Goal: Task Accomplishment & Management: Manage account settings

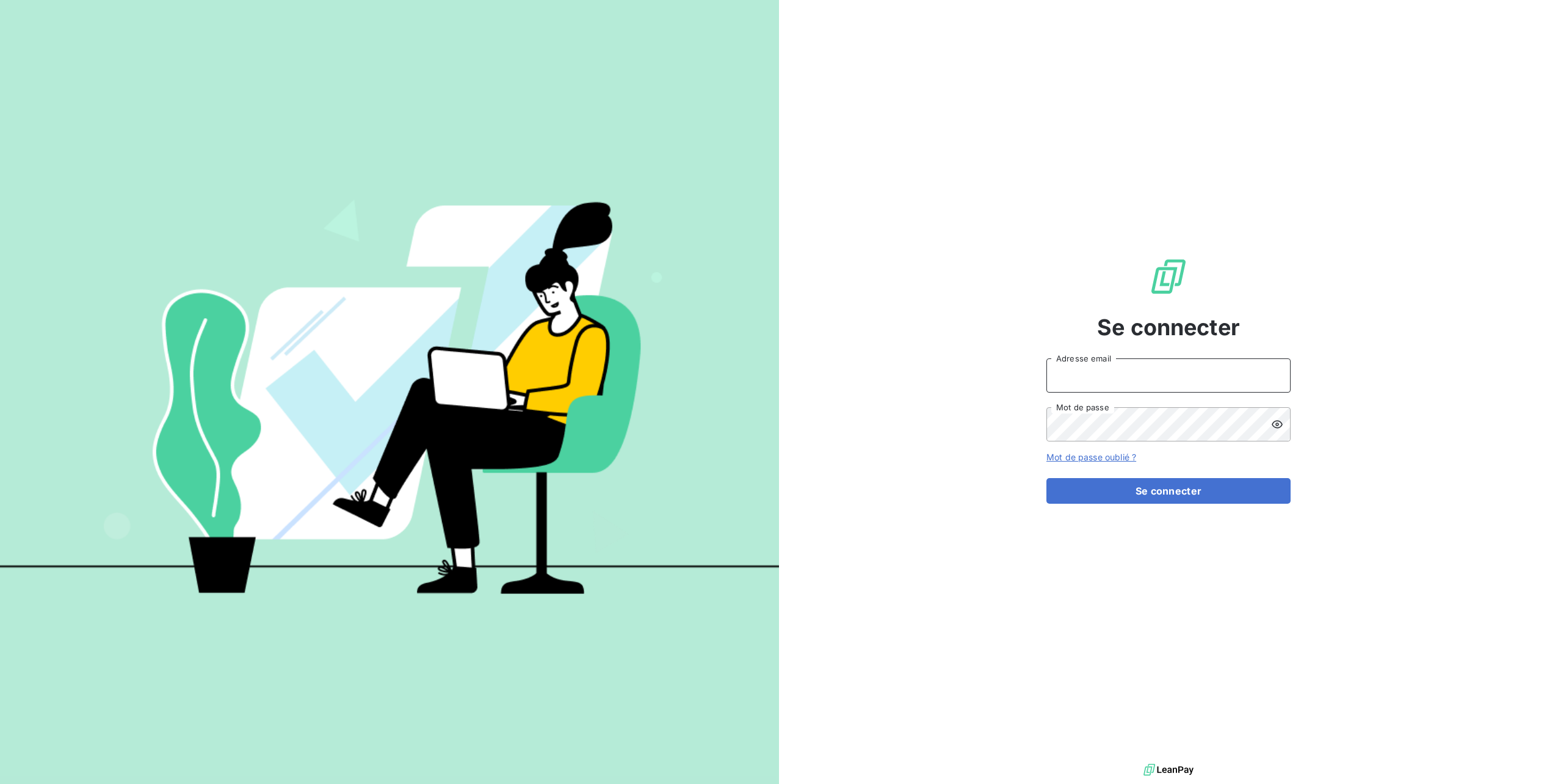
click at [1091, 376] on input "Adresse email" at bounding box center [1168, 376] width 244 height 34
type input "[PERSON_NAME][EMAIL_ADDRESS][DOMAIN_NAME]"
click at [1046, 477] on button "Se connecter" at bounding box center [1168, 490] width 244 height 26
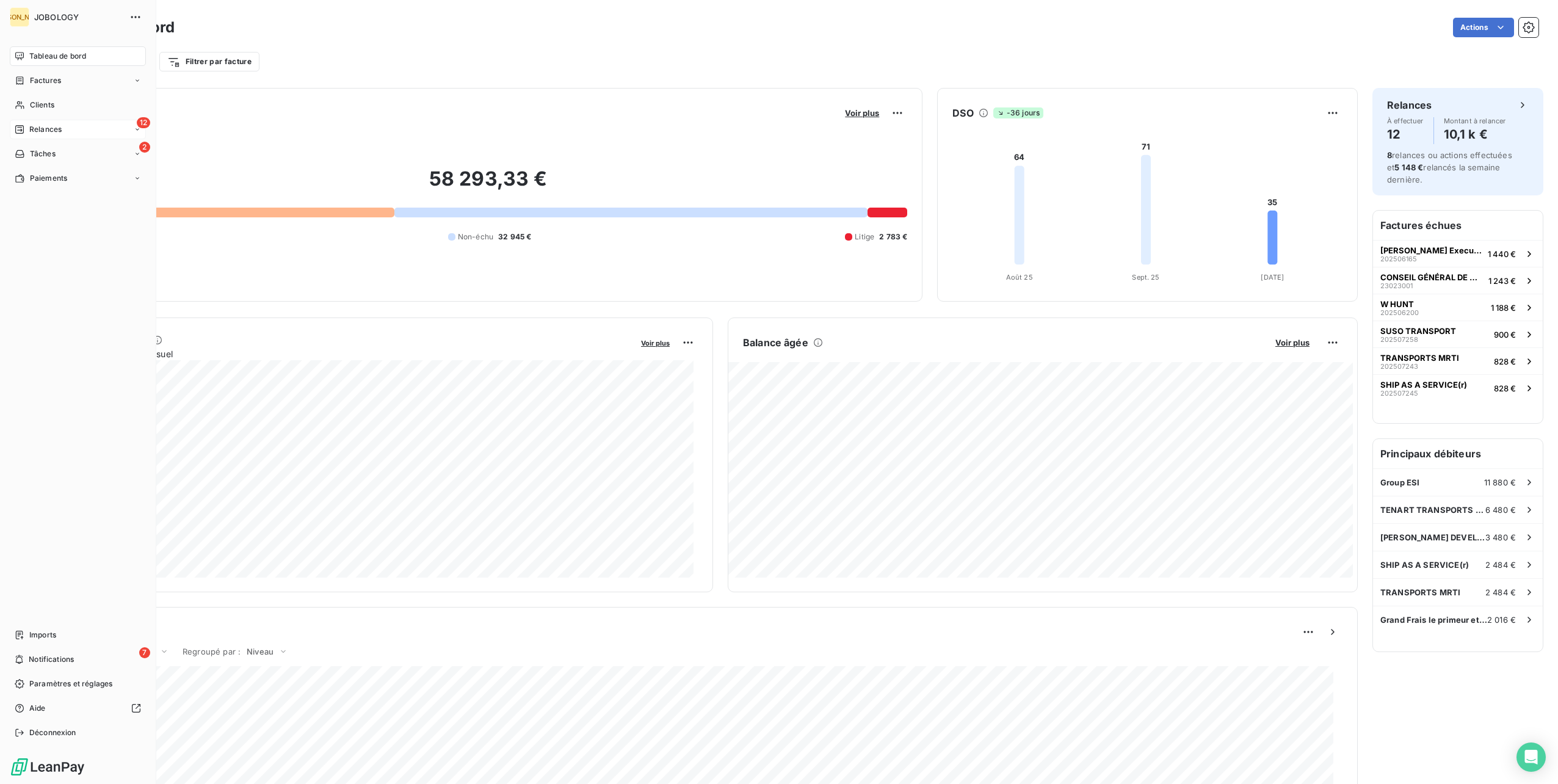
click at [16, 126] on icon at bounding box center [20, 130] width 10 height 10
click at [46, 151] on span "À effectuer" at bounding box center [49, 153] width 40 height 11
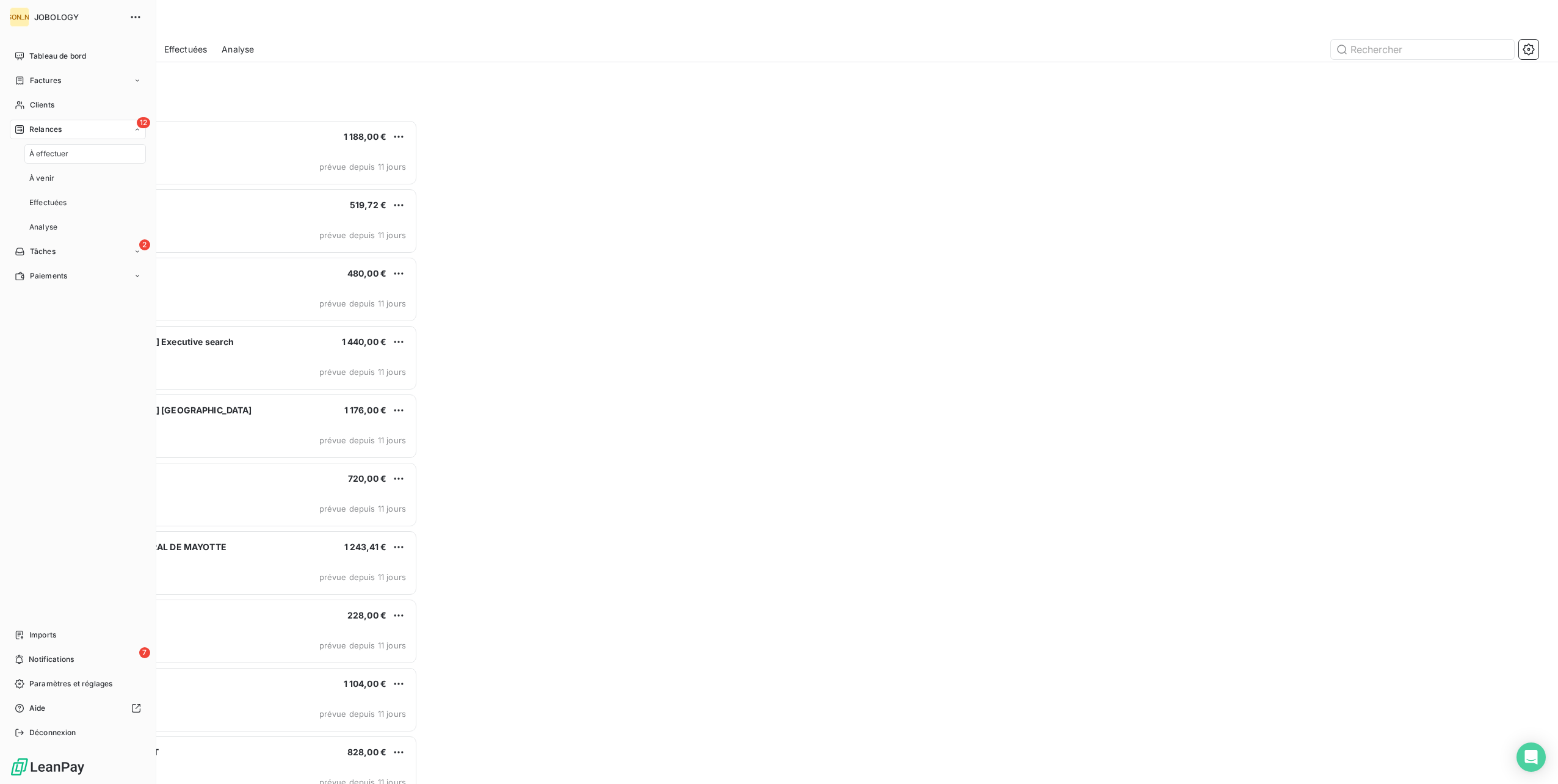
scroll to position [654, 349]
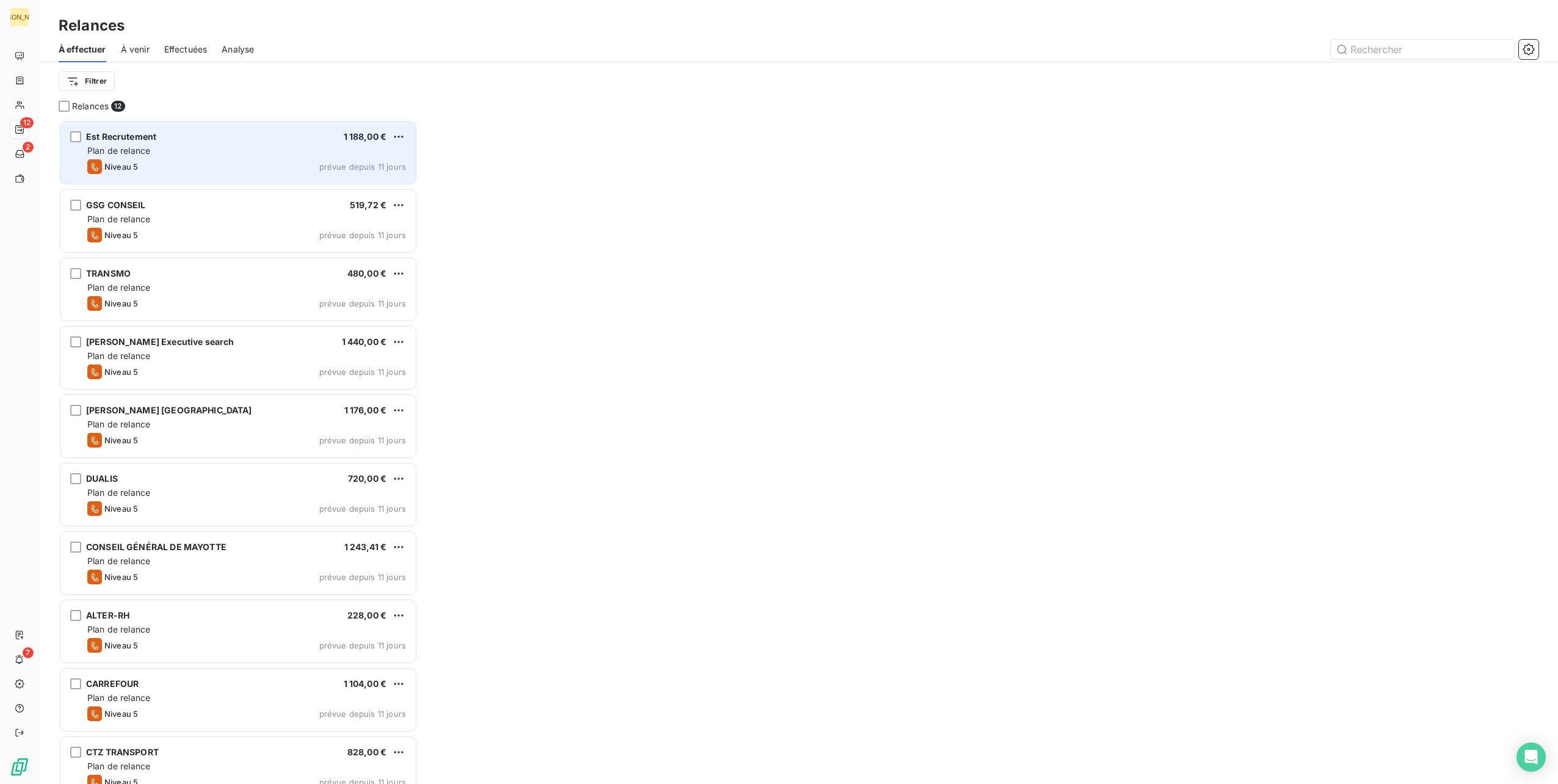
click at [222, 150] on div "Plan de relance" at bounding box center [246, 151] width 319 height 12
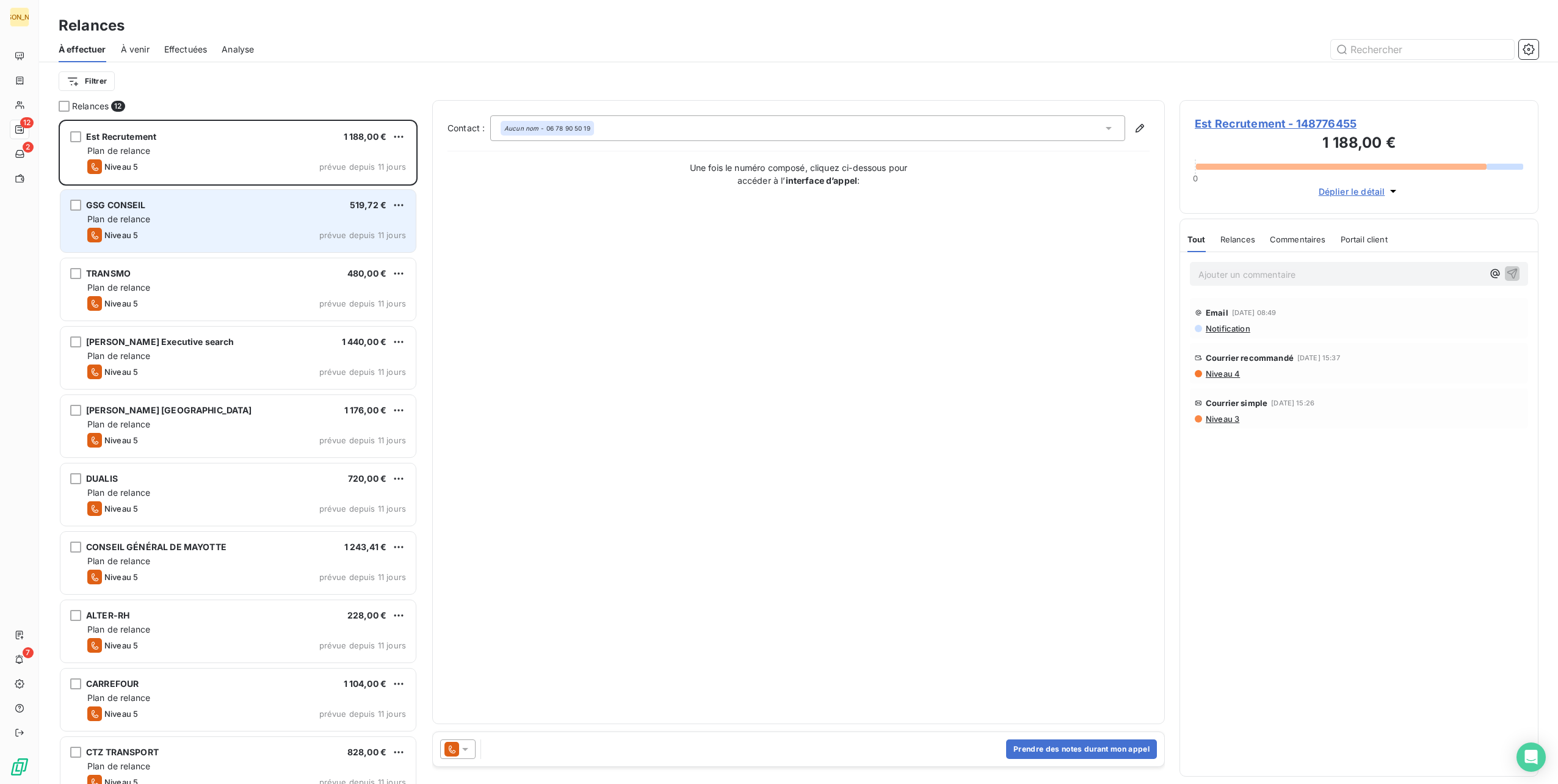
click at [219, 221] on div "Plan de relance" at bounding box center [246, 219] width 319 height 12
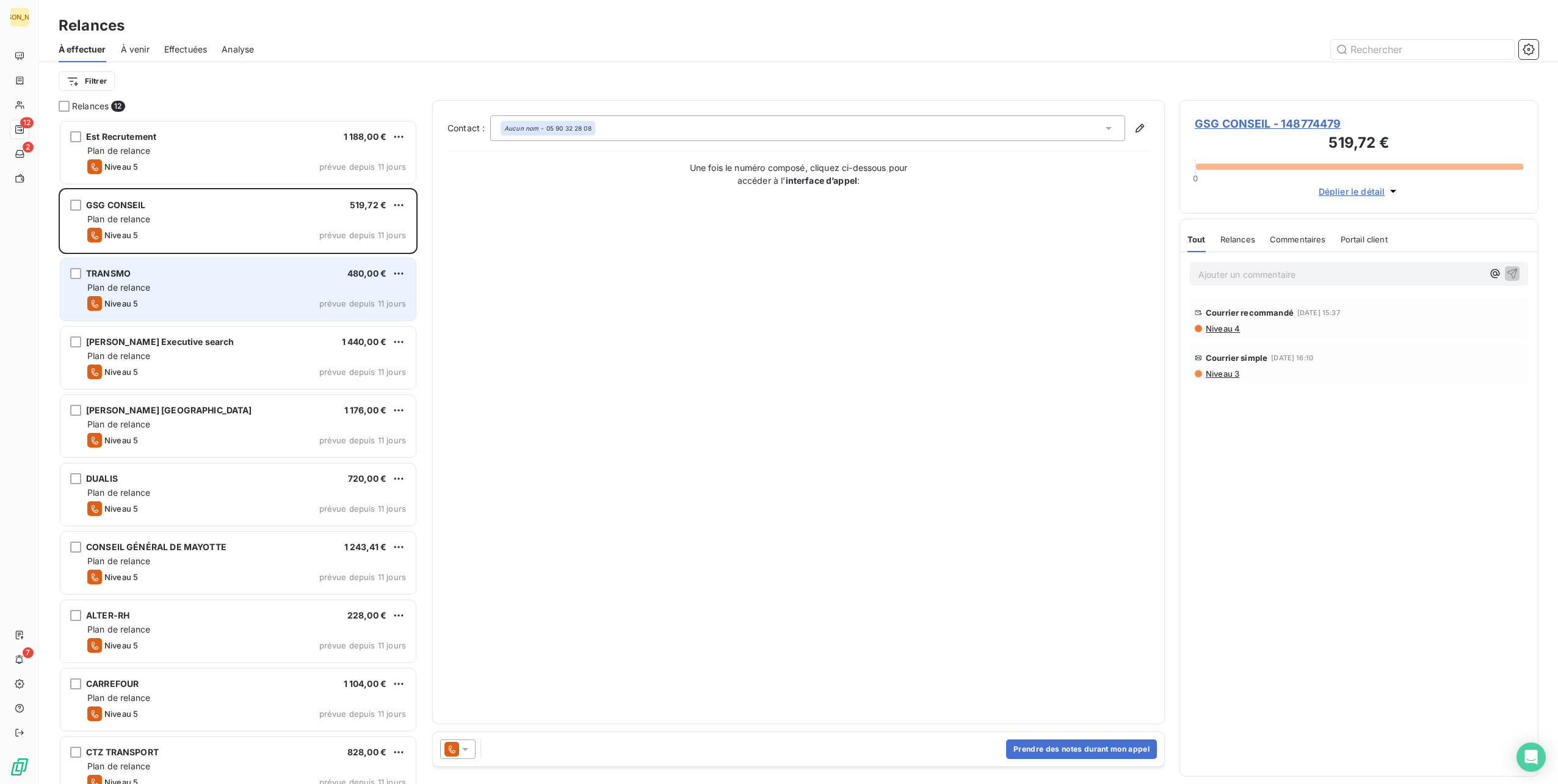
click at [237, 296] on div "TRANSMO 480,00 € Plan de relance Niveau 5 prévue depuis 11 jours" at bounding box center [238, 289] width 356 height 62
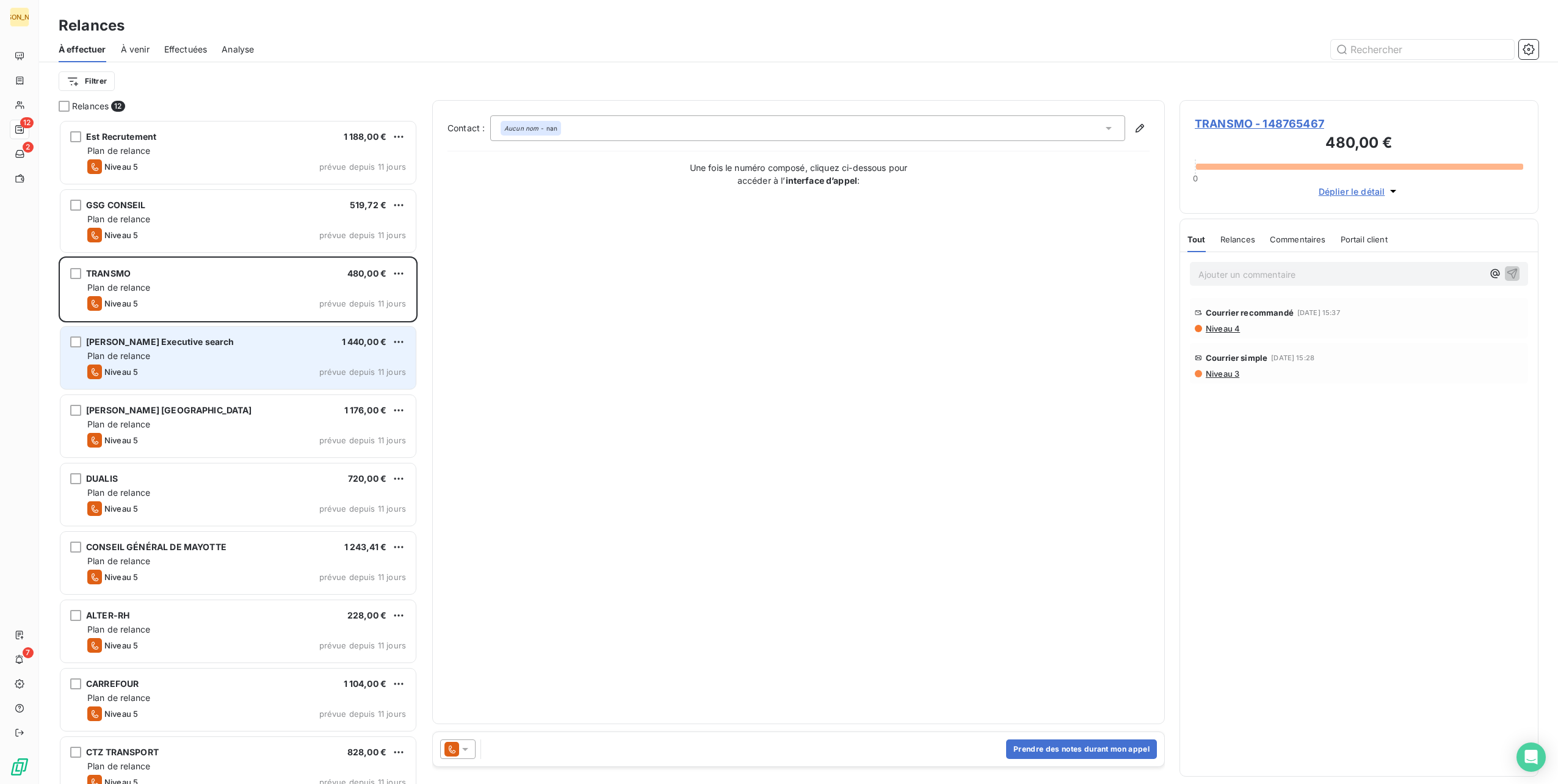
click at [238, 353] on div "Plan de relance" at bounding box center [246, 356] width 319 height 12
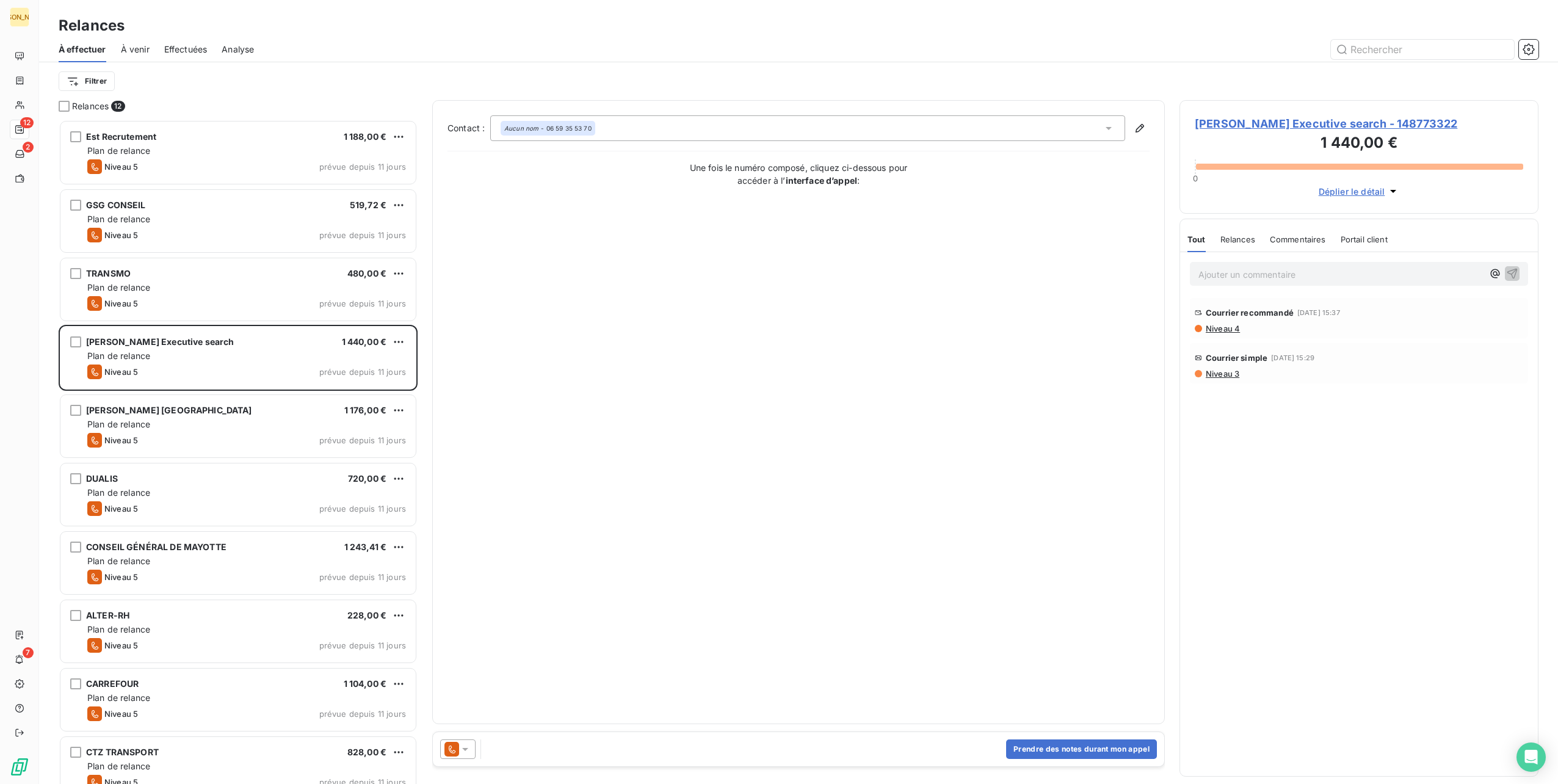
scroll to position [61, 0]
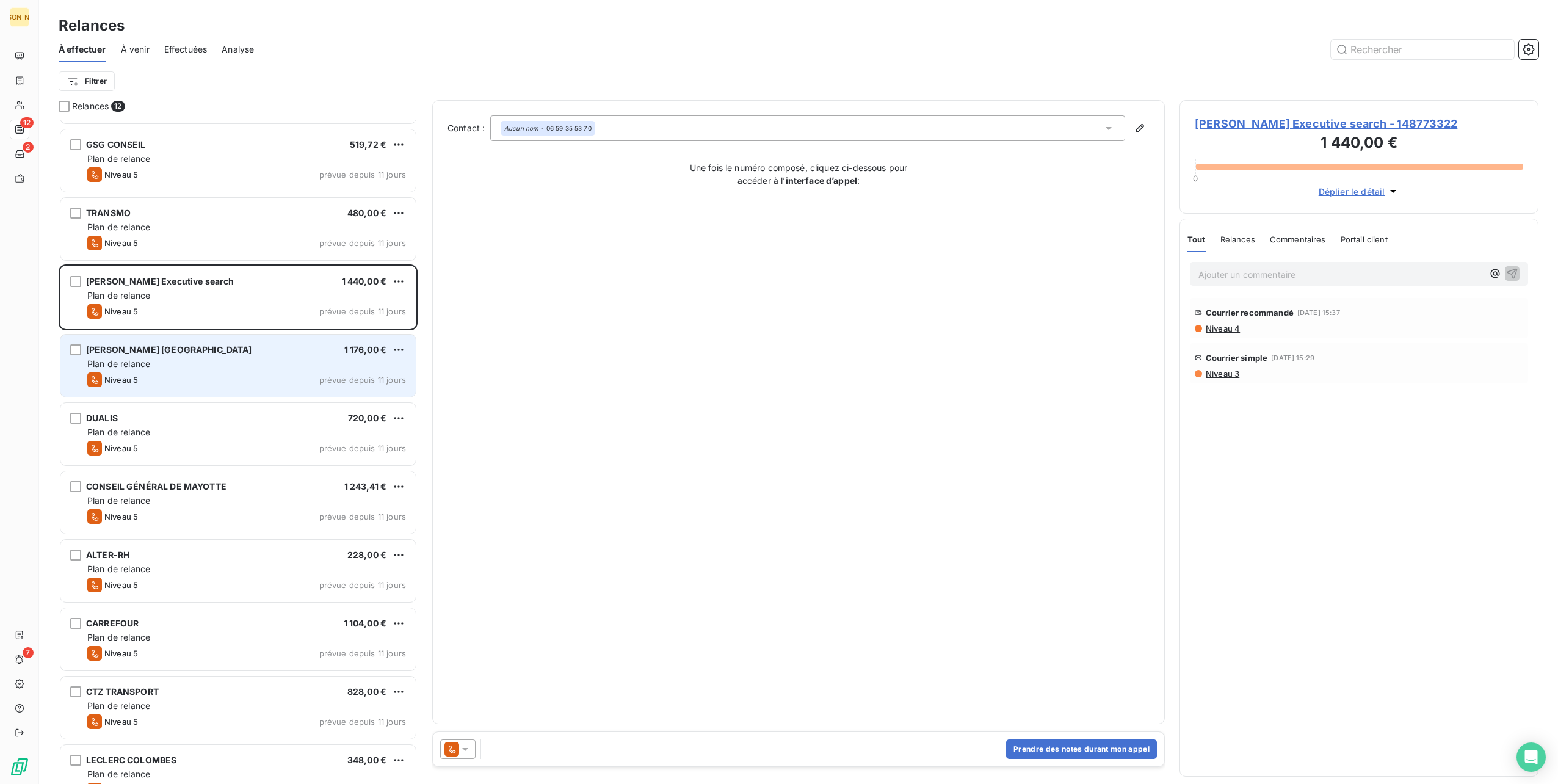
click at [277, 362] on div "Plan de relance" at bounding box center [246, 364] width 319 height 12
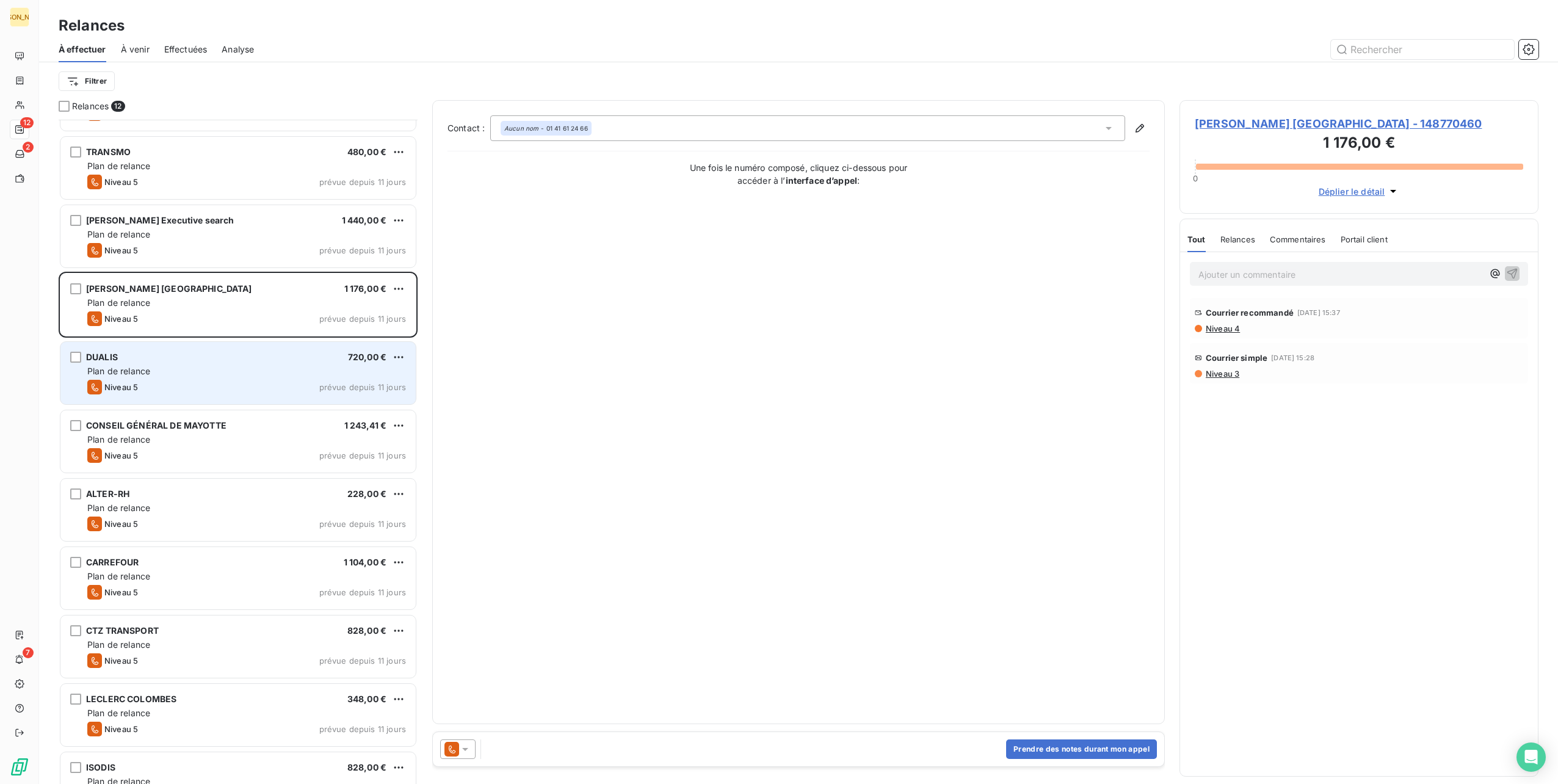
click at [270, 360] on div "DUALIS 720,00 €" at bounding box center [246, 357] width 319 height 11
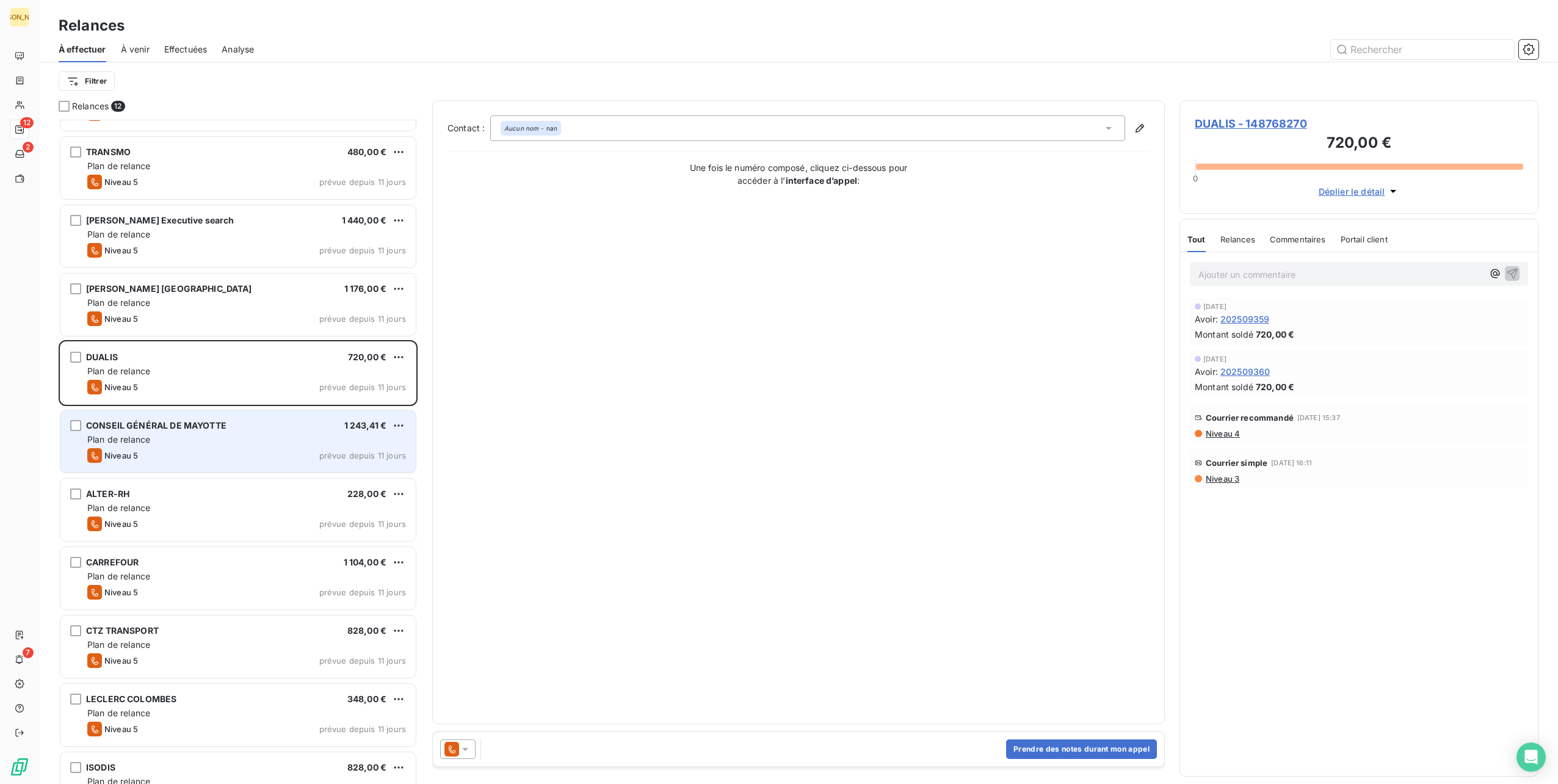
click at [275, 425] on div "CONSEIL GÉNÉRAL DE MAYOTTE 1 243,41 €" at bounding box center [246, 424] width 319 height 11
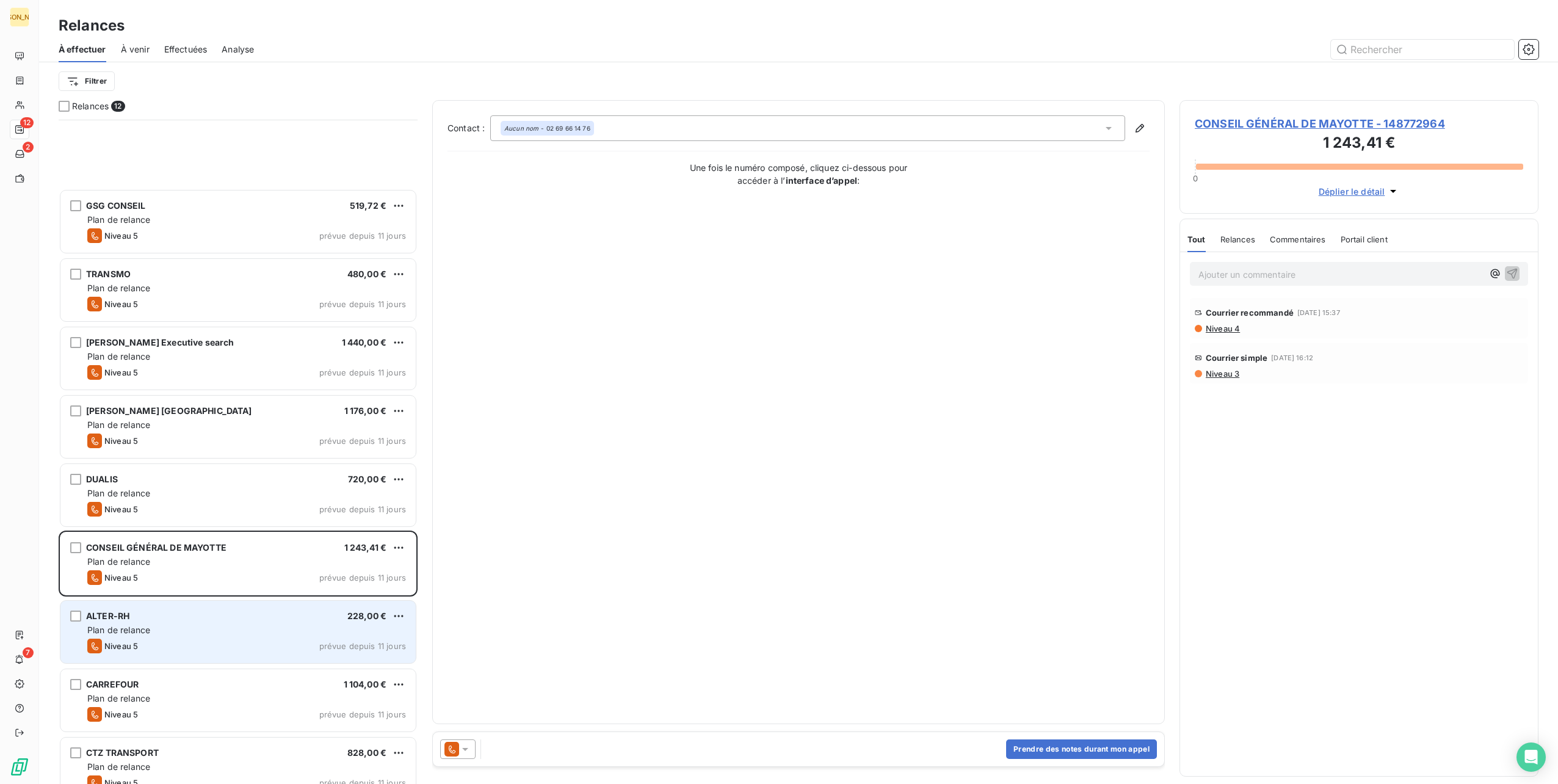
scroll to position [156, 0]
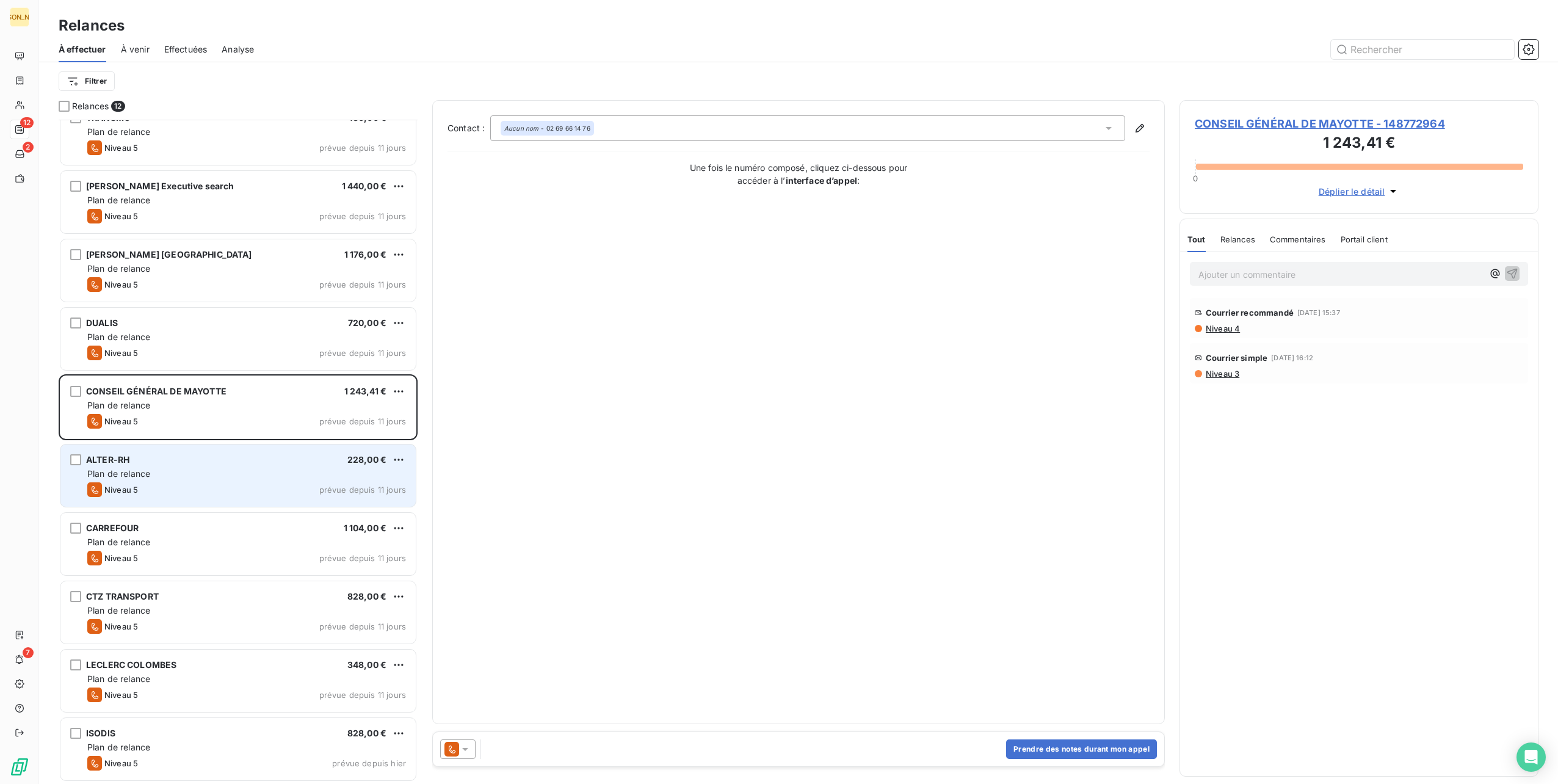
click at [260, 465] on div "ALTER-RH 228,00 € Plan de relance Niveau 5 prévue depuis 11 jours" at bounding box center [238, 475] width 356 height 62
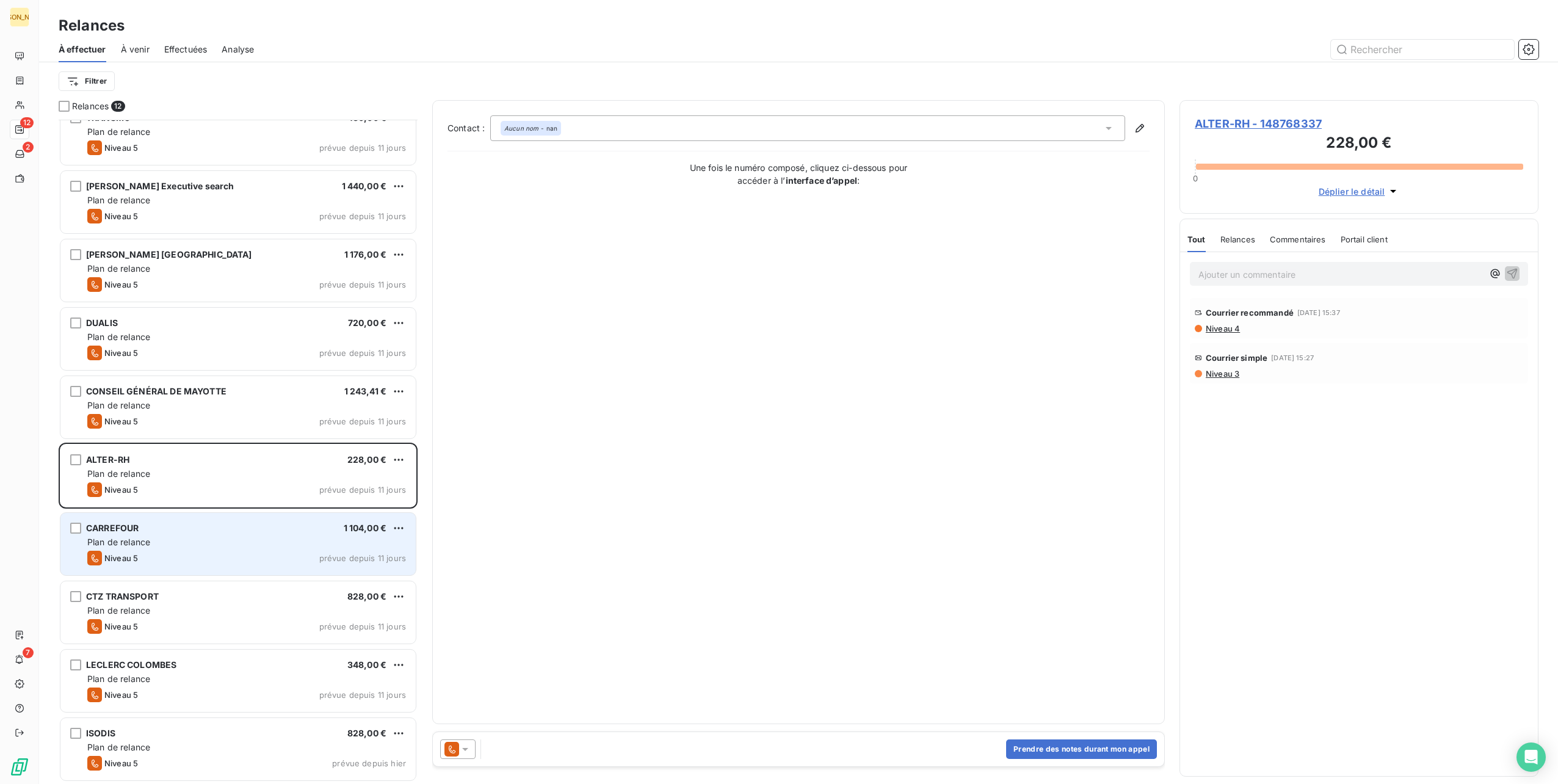
click at [251, 538] on div "Plan de relance" at bounding box center [246, 541] width 319 height 12
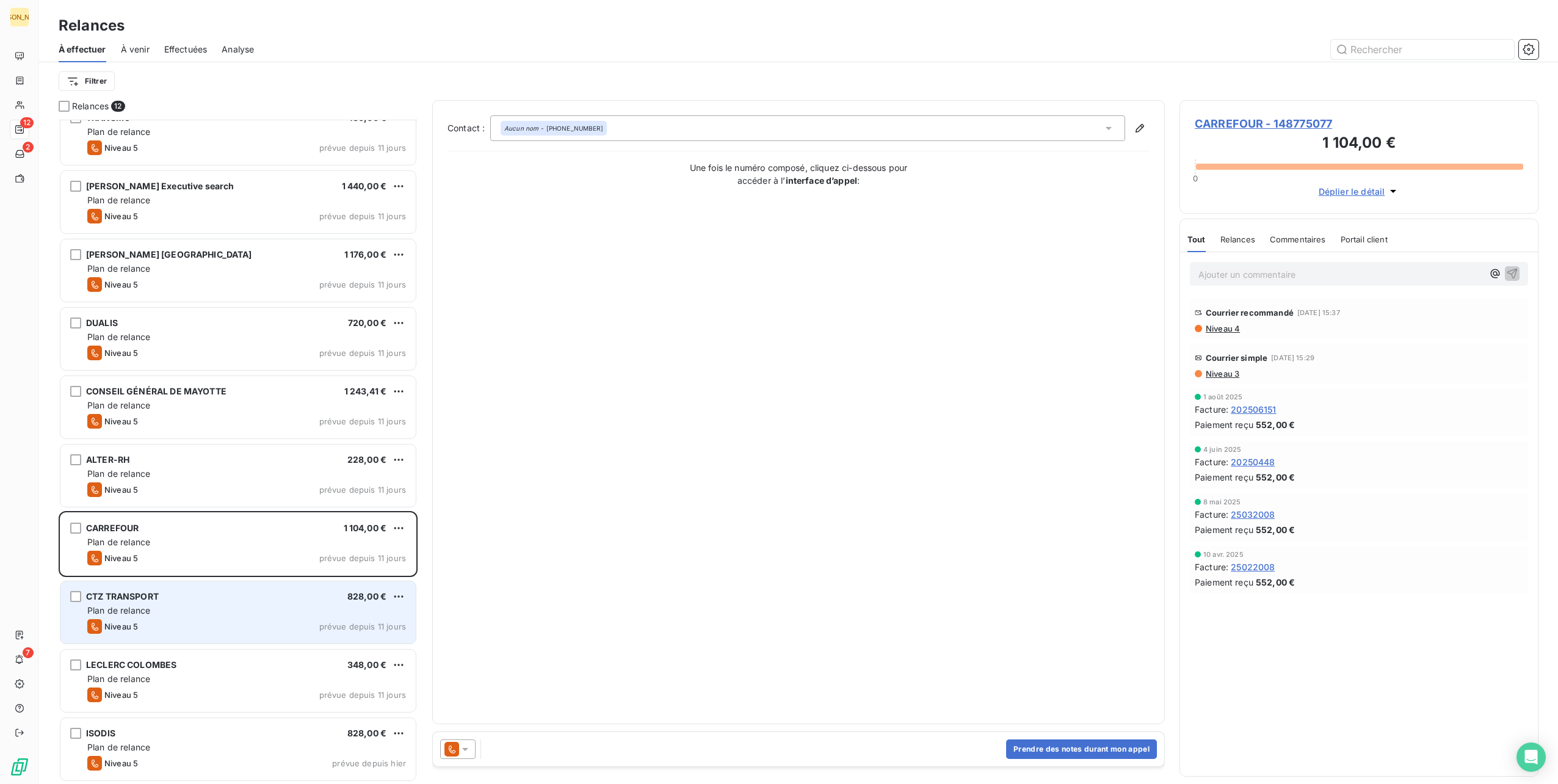
click at [242, 593] on div "CTZ TRANSPORT 828,00 €" at bounding box center [246, 595] width 319 height 11
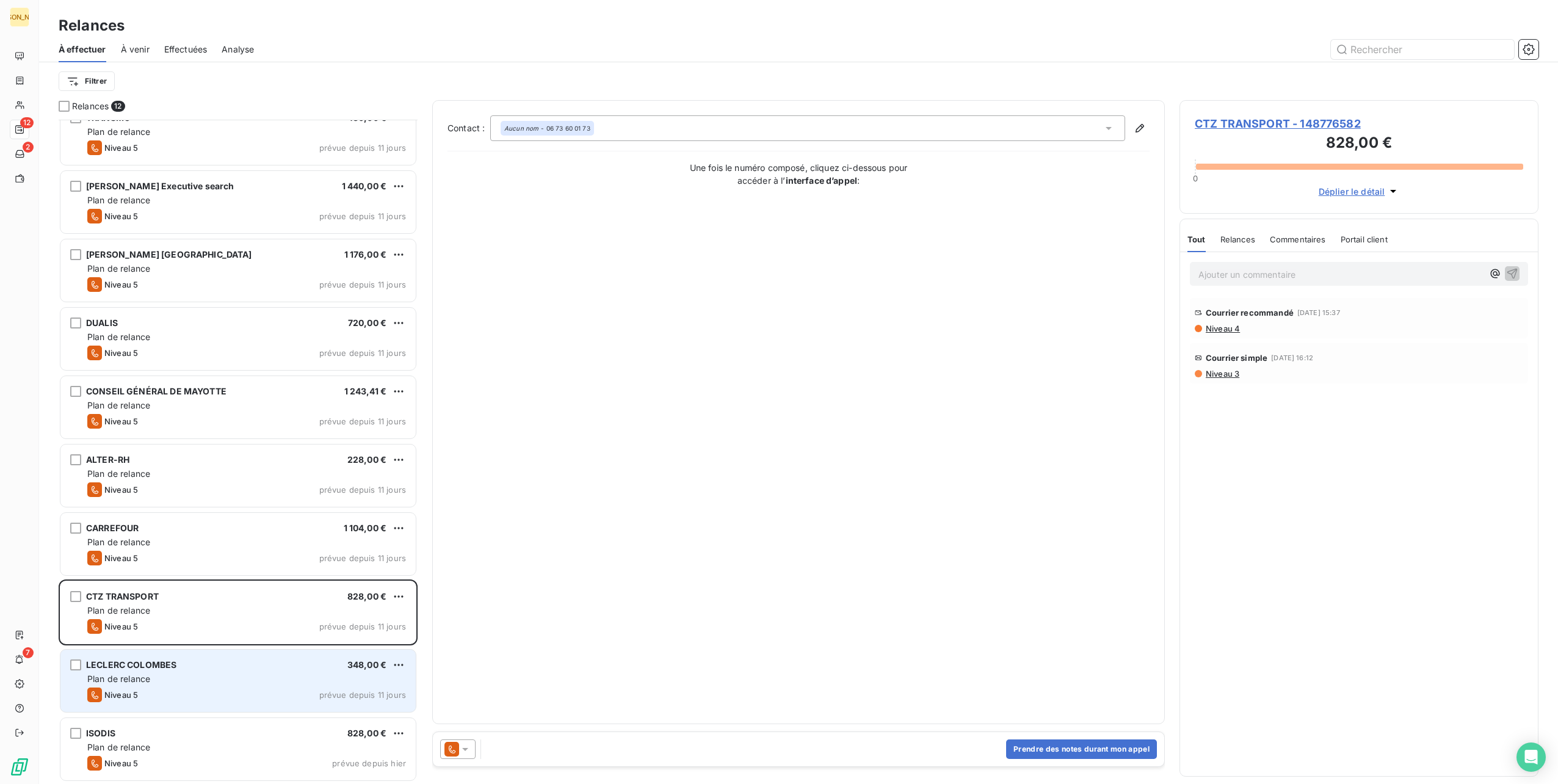
click at [246, 667] on div "[PERSON_NAME] COLOMBES 348,00 €" at bounding box center [246, 664] width 319 height 11
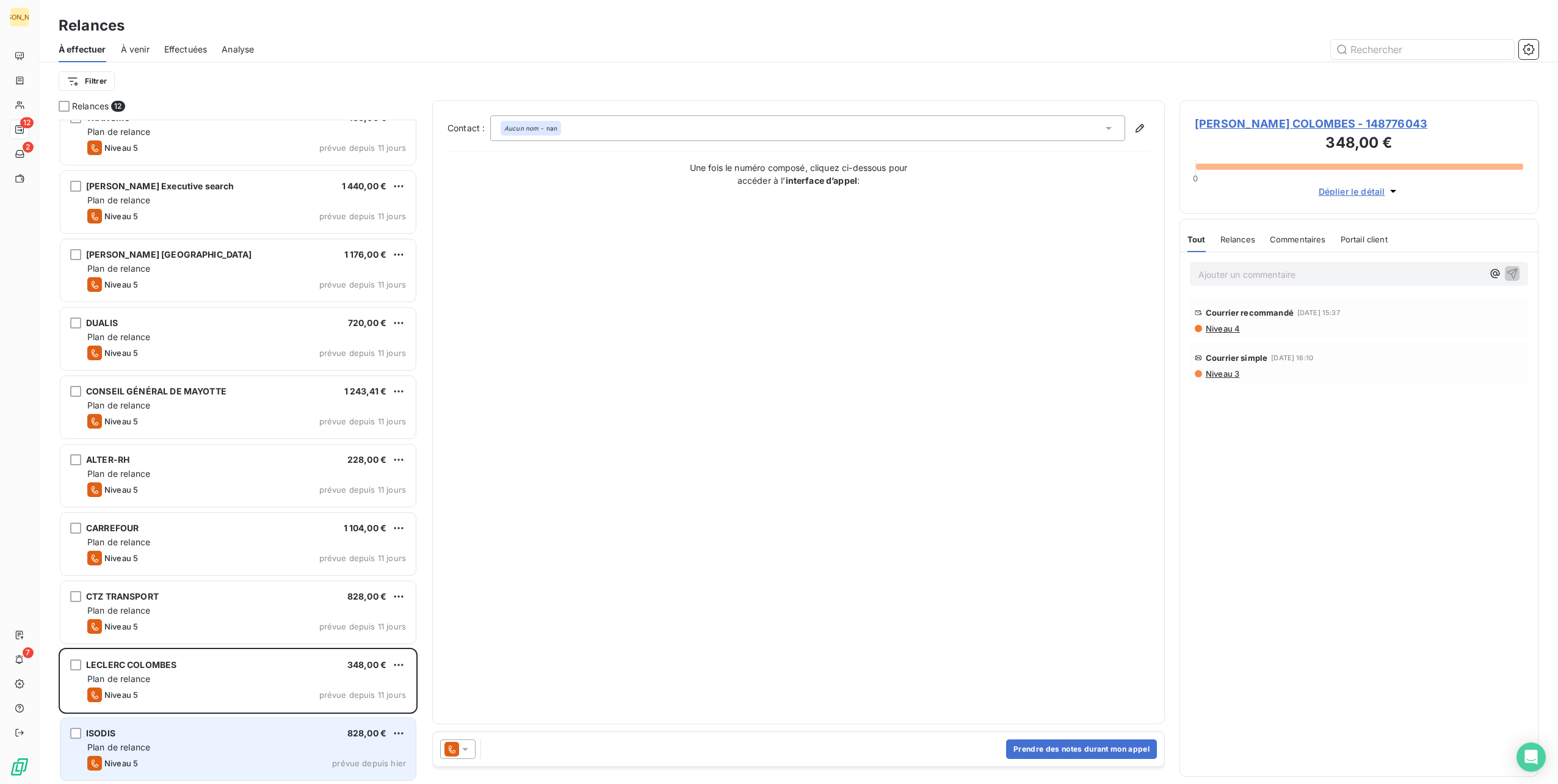
click at [243, 731] on div "ISODIS 828,00 €" at bounding box center [246, 732] width 319 height 11
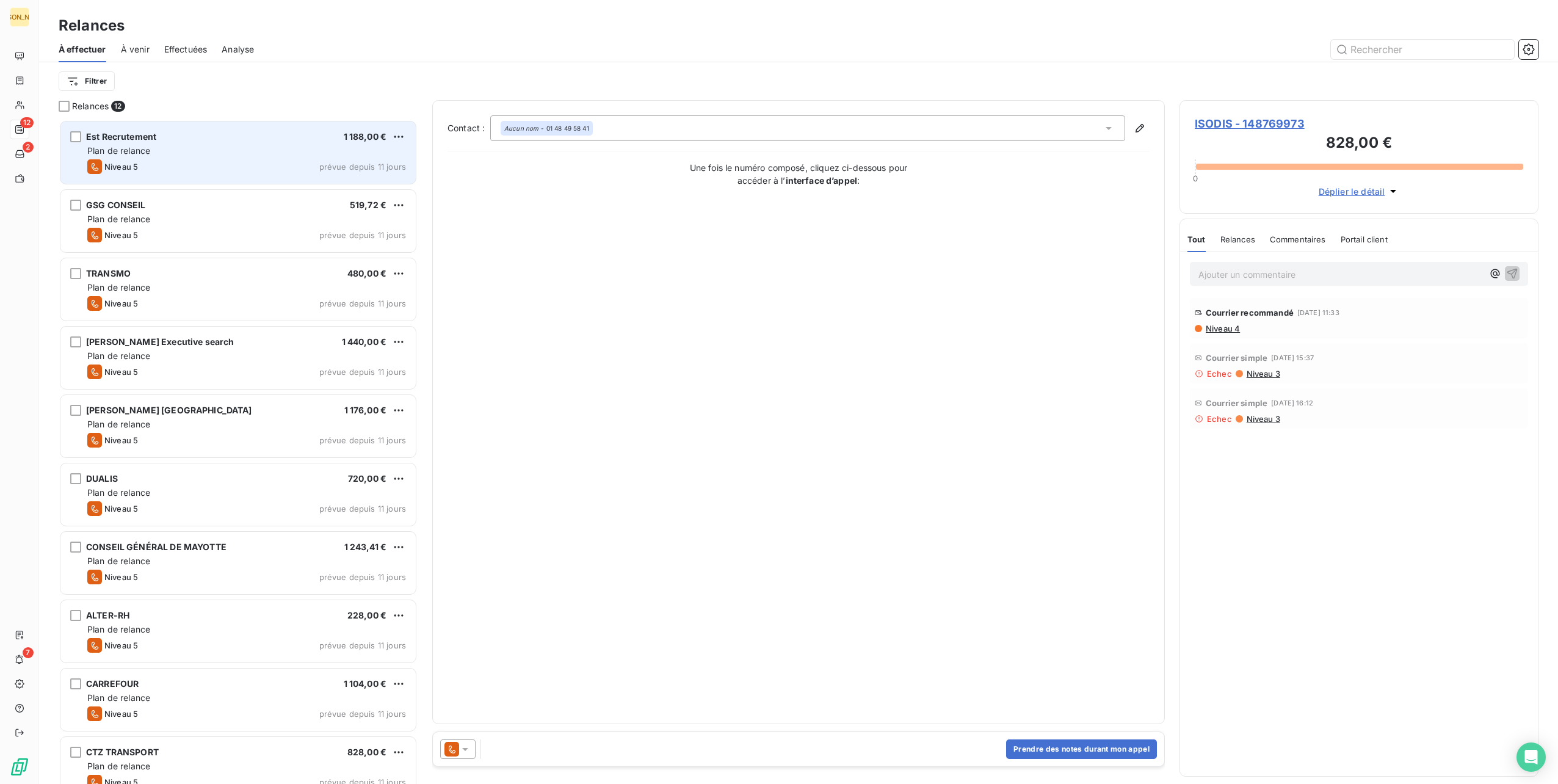
click at [234, 134] on div "Est Recrutement 1 188,00 €" at bounding box center [246, 136] width 319 height 11
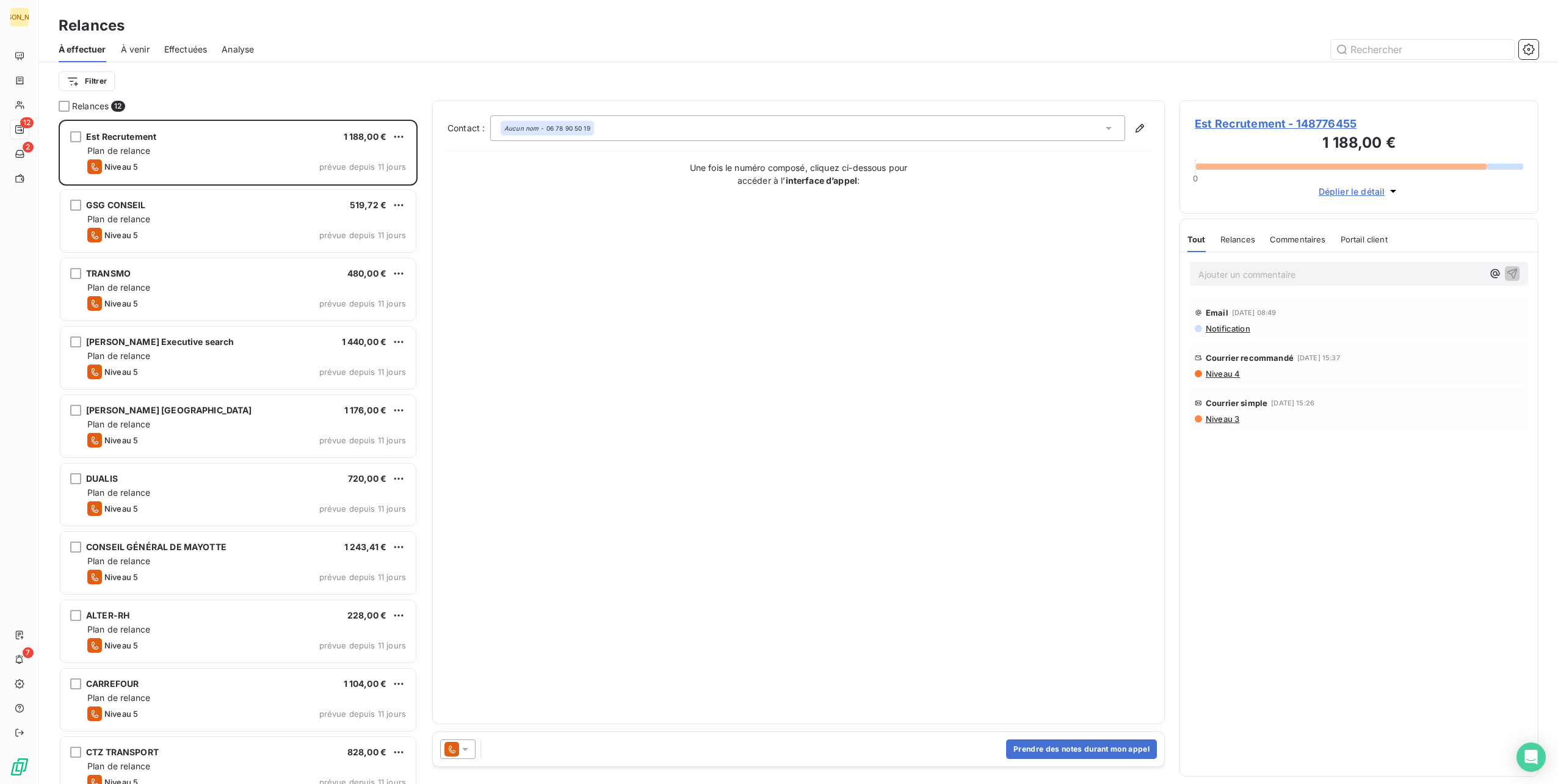
click at [1396, 192] on icon "button" at bounding box center [1393, 191] width 12 height 12
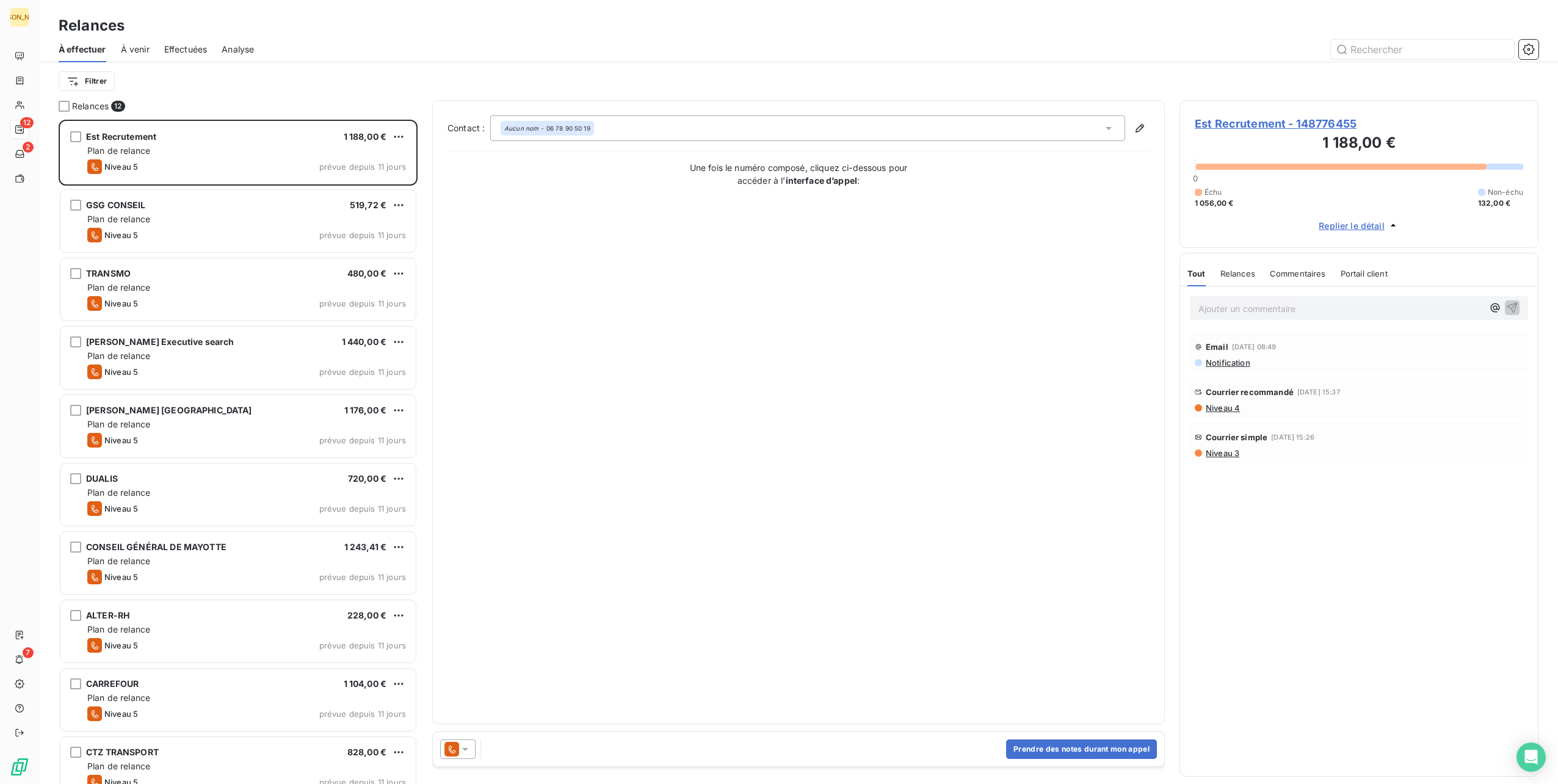
click at [138, 38] on div "À venir" at bounding box center [135, 50] width 29 height 26
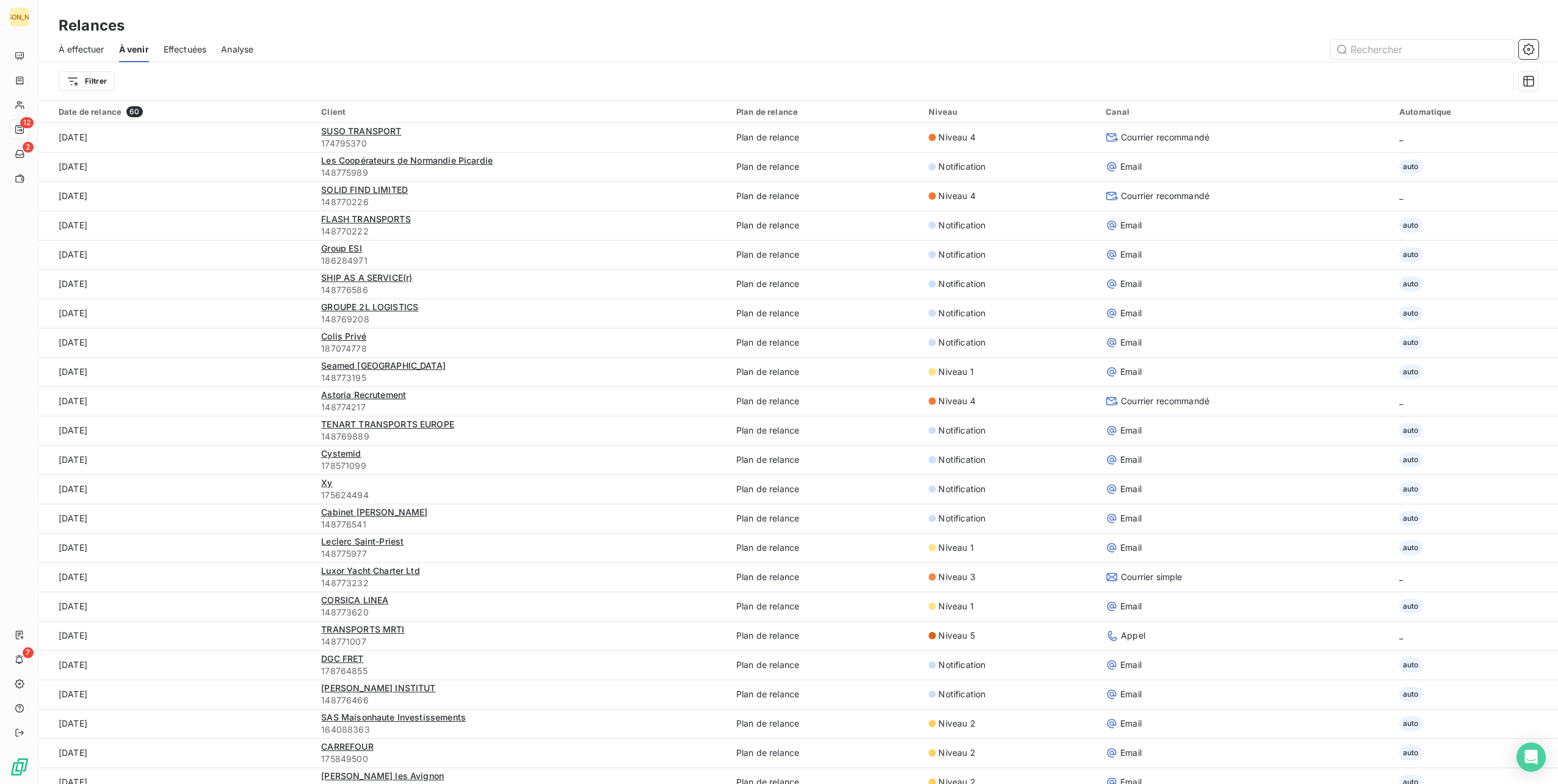
click at [85, 49] on span "À effectuer" at bounding box center [82, 49] width 46 height 12
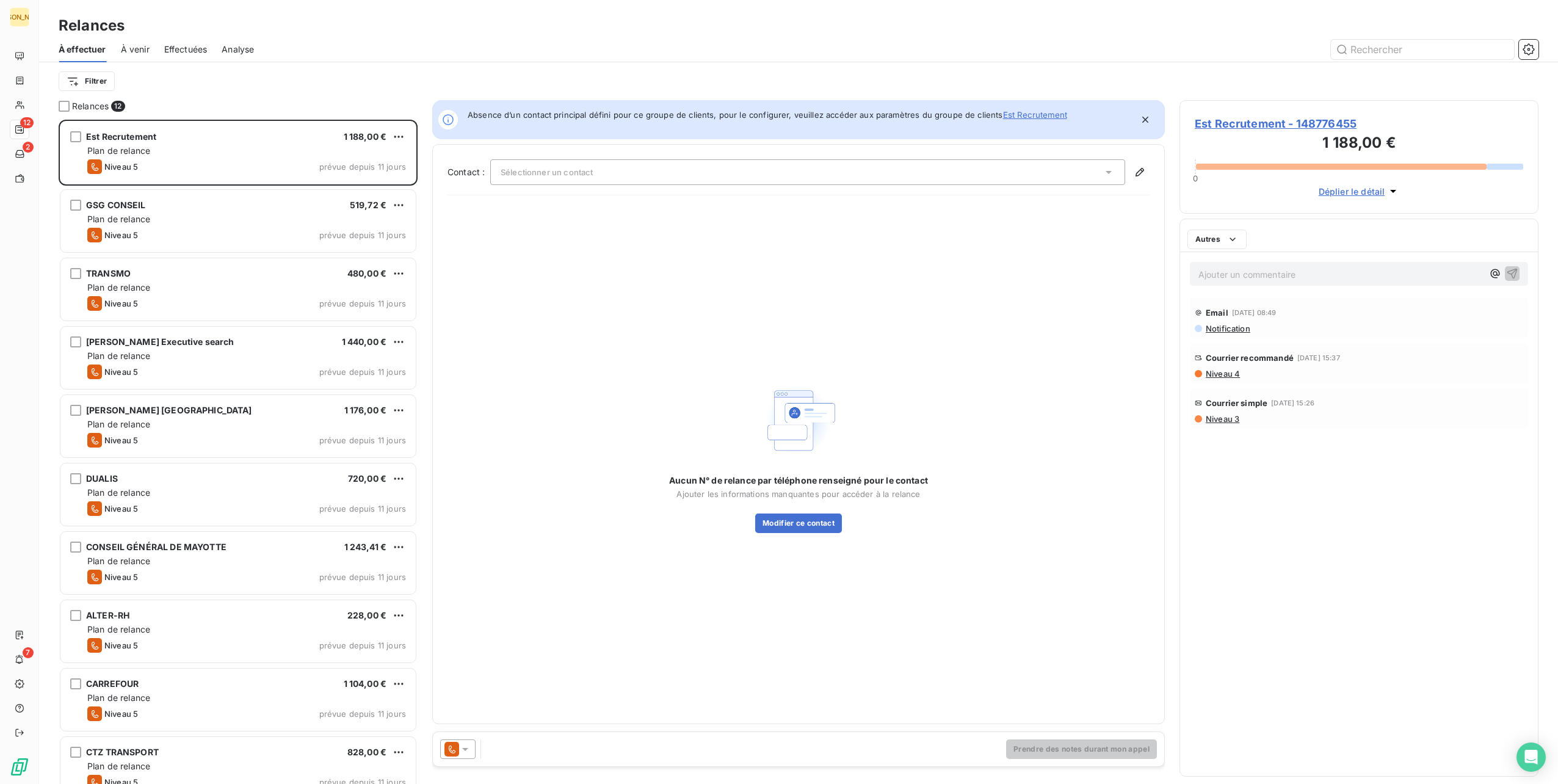
scroll to position [654, 349]
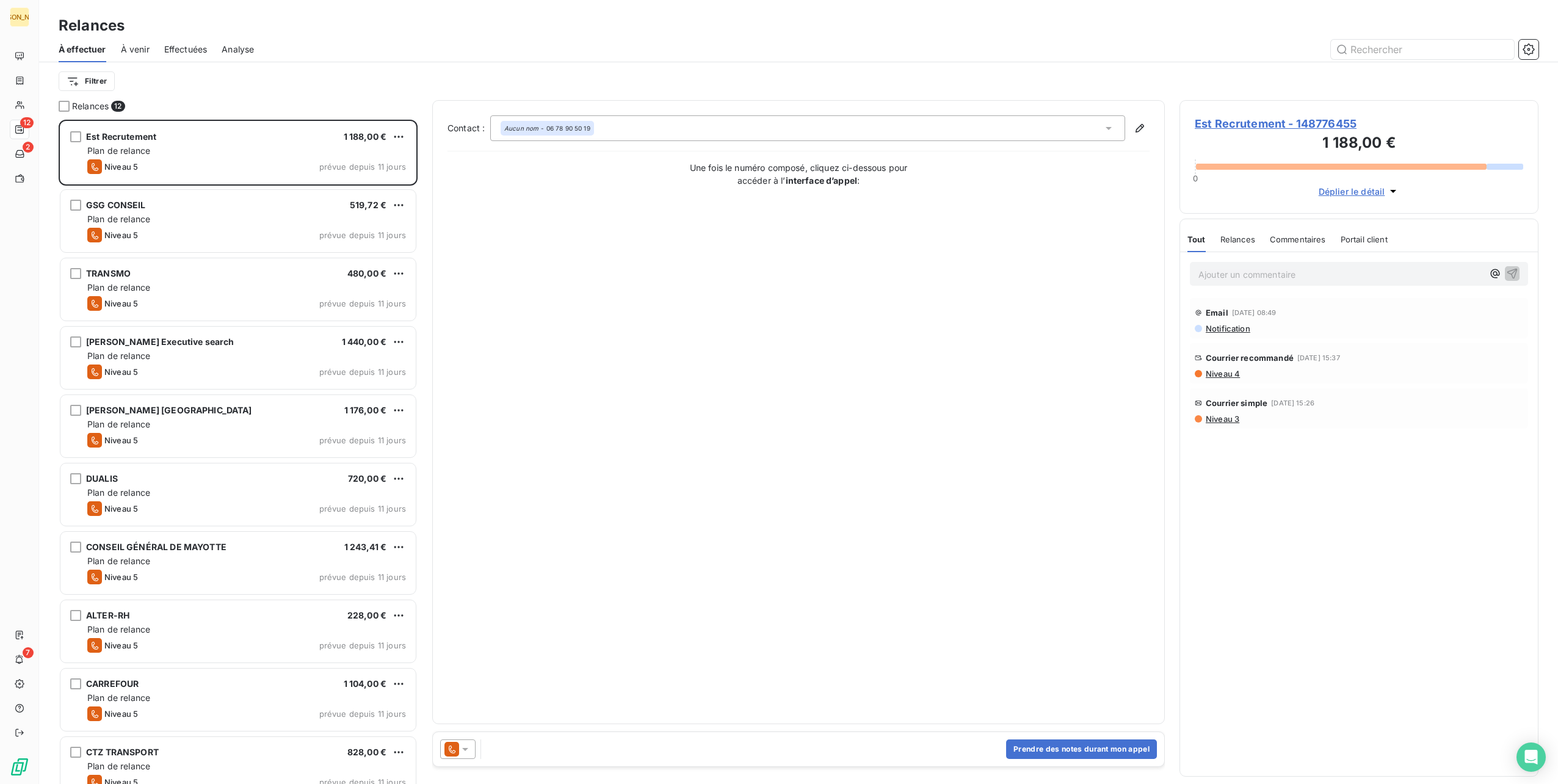
click at [175, 55] on span "Effectuées" at bounding box center [185, 49] width 43 height 12
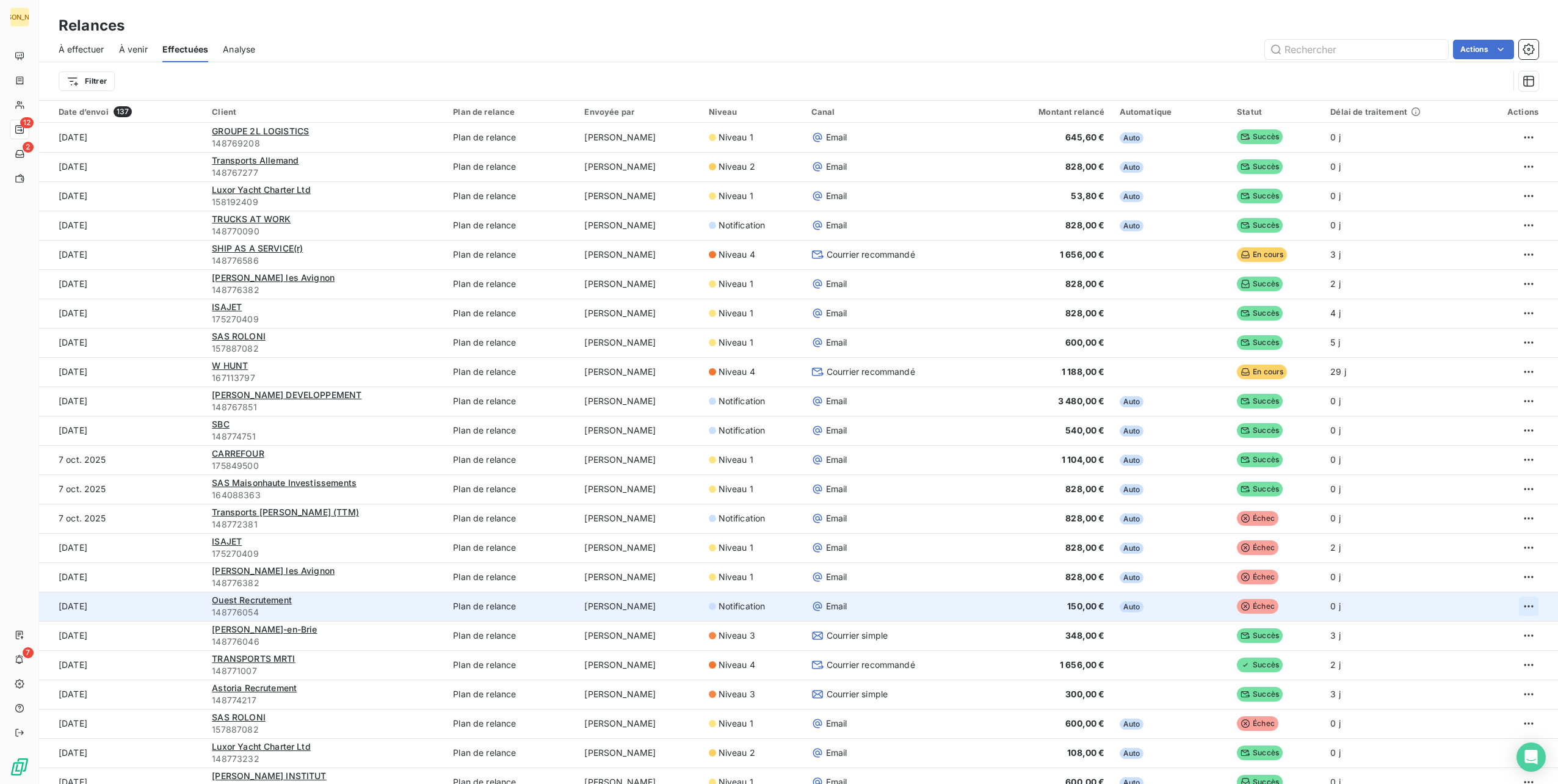
click at [1519, 606] on html "JO 12 2 7 Relances À effectuer À venir Effectuées Analyse Actions Filtrer Date …" at bounding box center [779, 392] width 1558 height 784
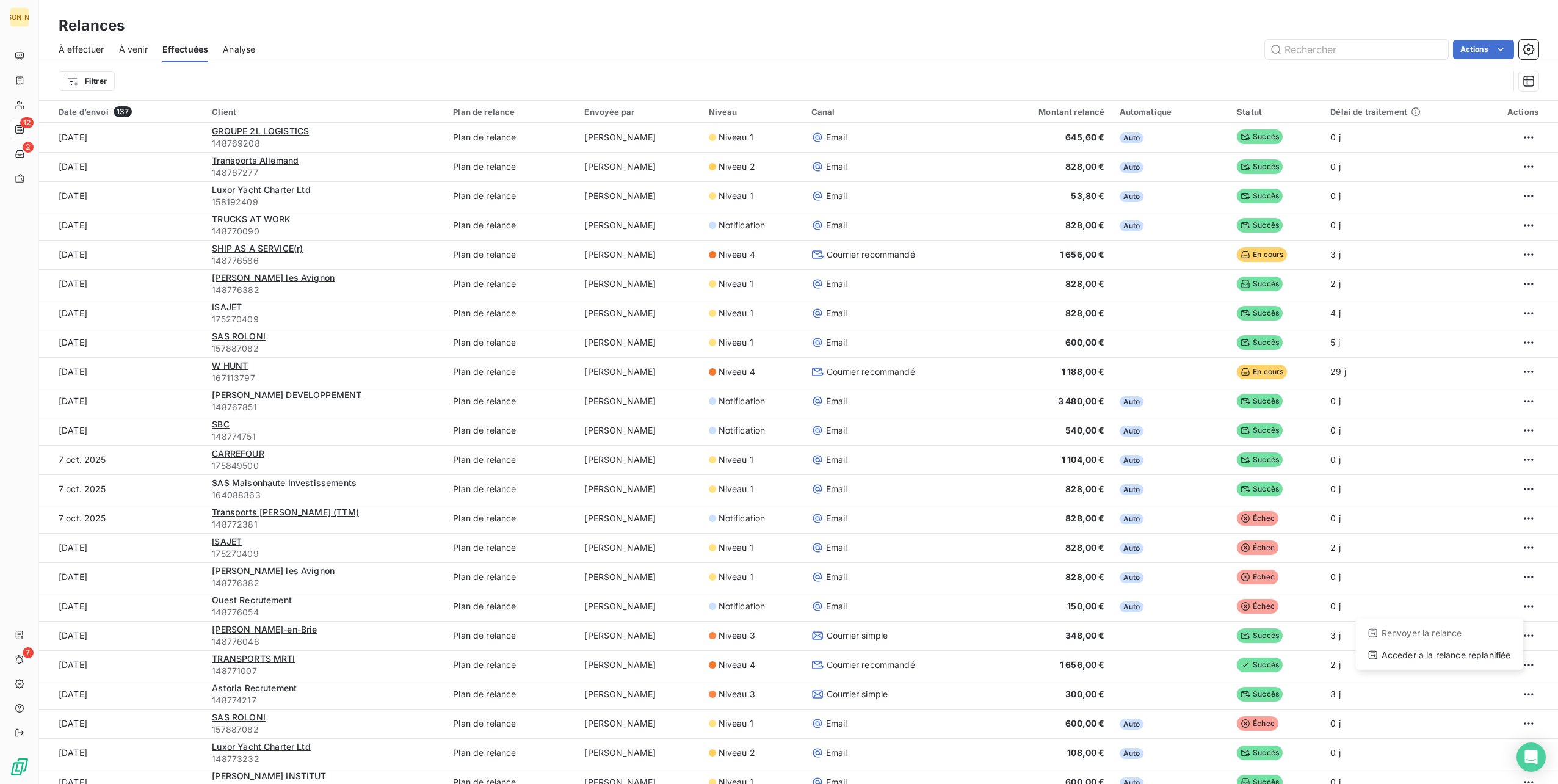
click at [852, 581] on html "JO 12 2 7 Relances À effectuer À venir Effectuées Analyse Actions Filtrer Date …" at bounding box center [779, 392] width 1558 height 784
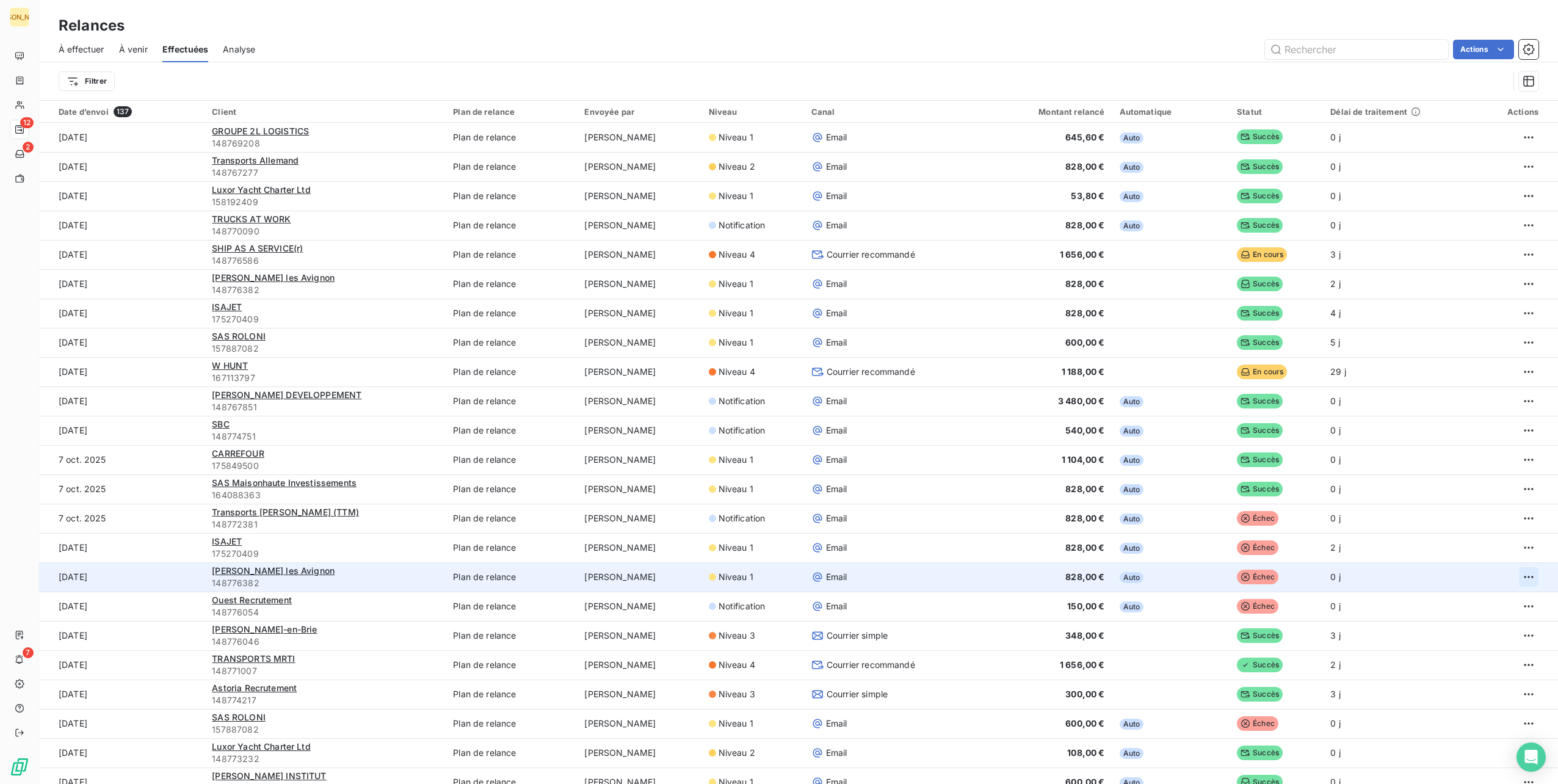
click at [1515, 575] on html "JO 12 2 7 Relances À effectuer À venir Effectuées Analyse Actions Filtrer Date …" at bounding box center [779, 392] width 1558 height 784
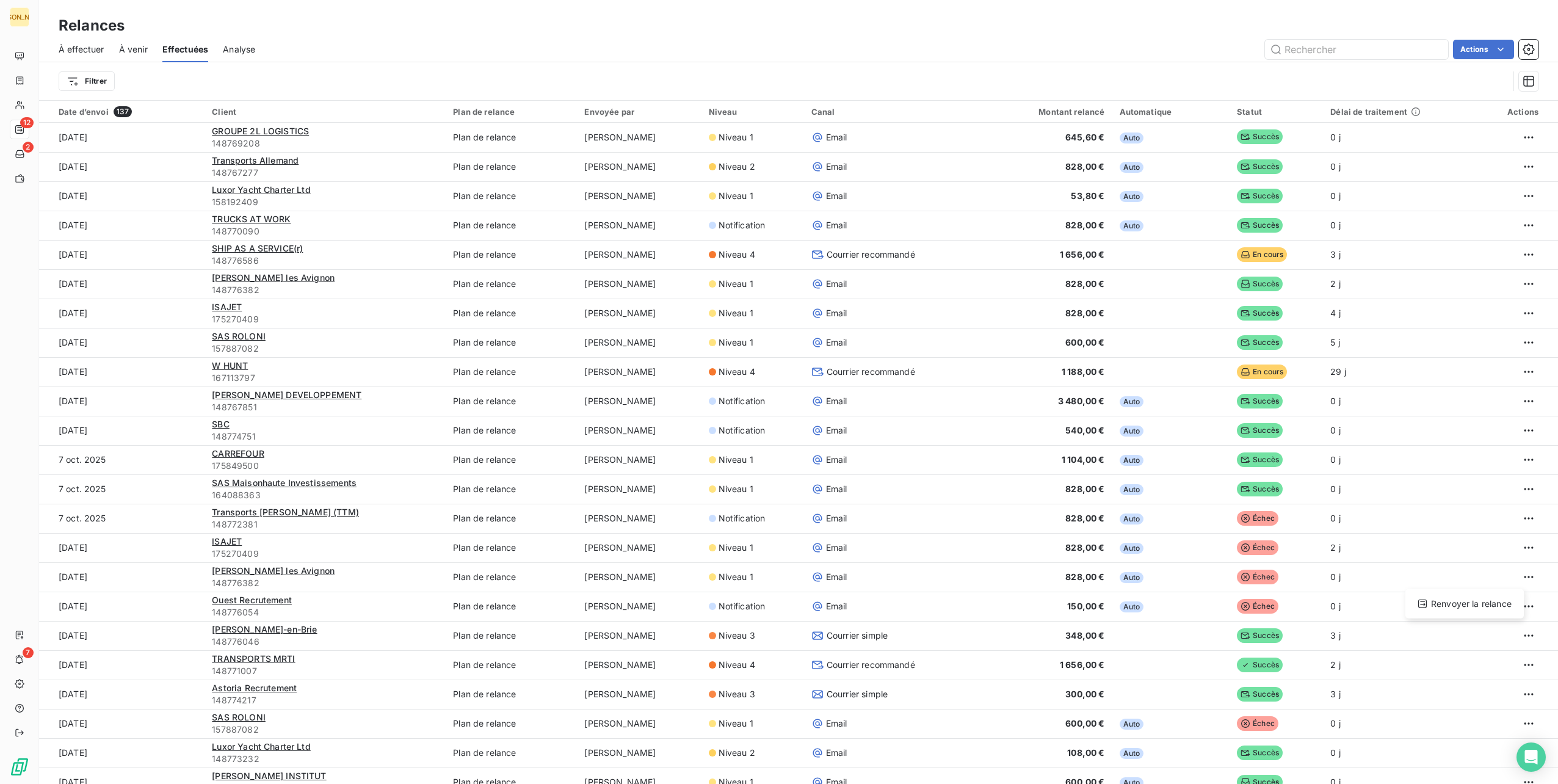
click at [742, 35] on html "JO 12 2 7 Relances À effectuer À venir Effectuées Analyse Actions Filtrer Date …" at bounding box center [779, 392] width 1558 height 784
click at [75, 43] on span "À effectuer" at bounding box center [82, 49] width 46 height 12
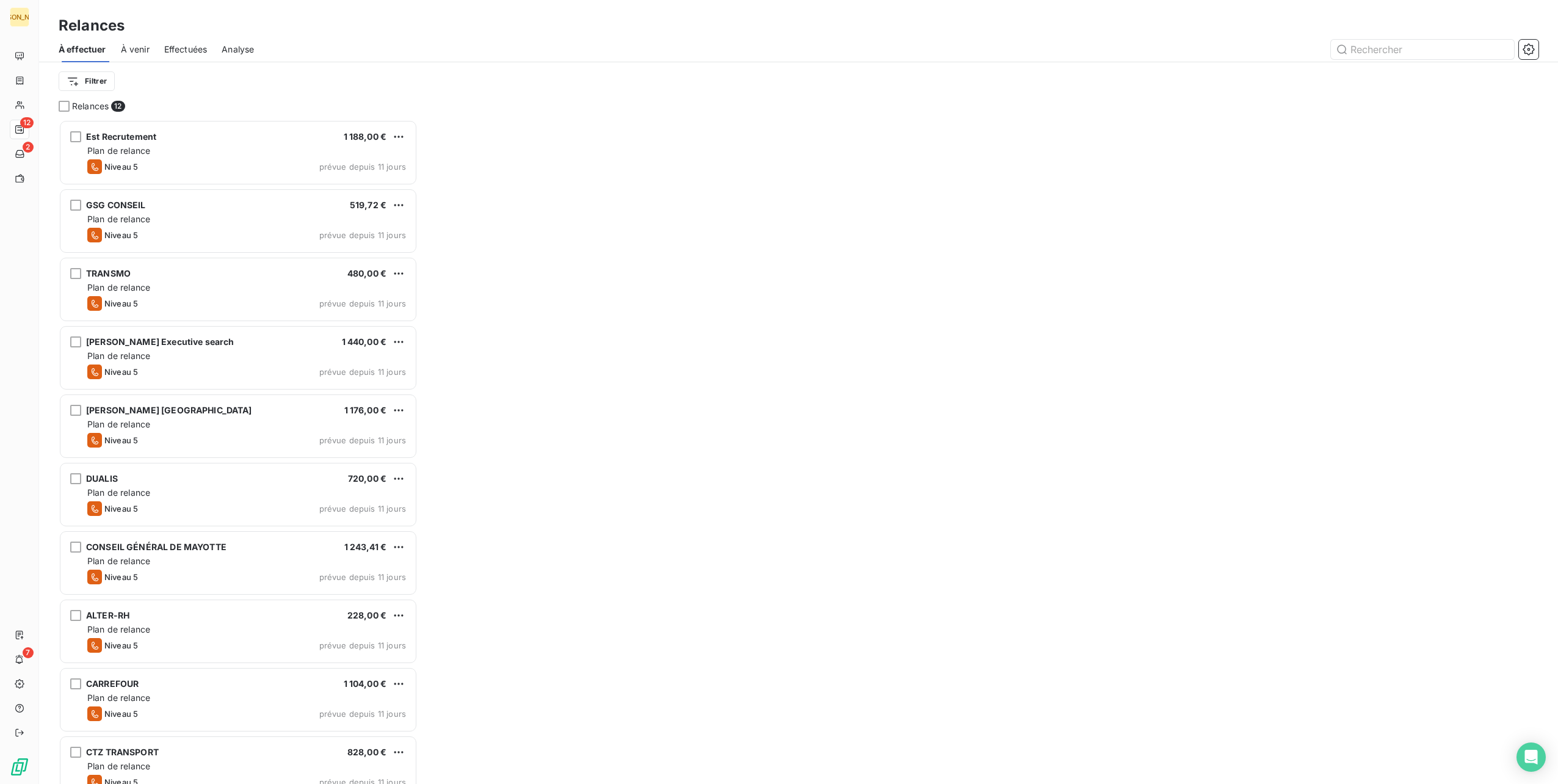
scroll to position [654, 349]
